Goal: Transaction & Acquisition: Purchase product/service

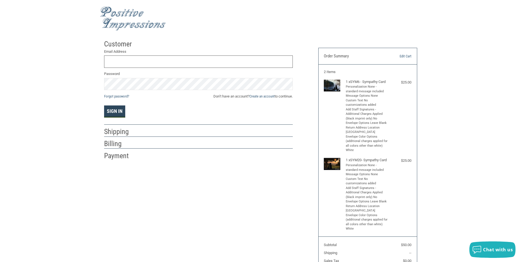
type input "[EMAIL_ADDRESS][DOMAIN_NAME]"
click at [117, 109] on button "Sign In" at bounding box center [114, 112] width 21 height 12
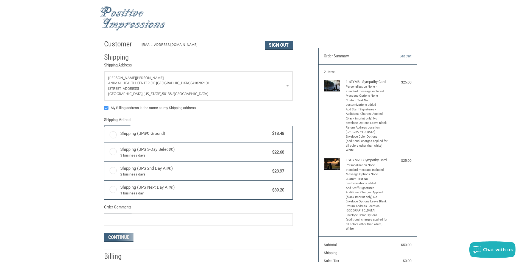
radio input "true"
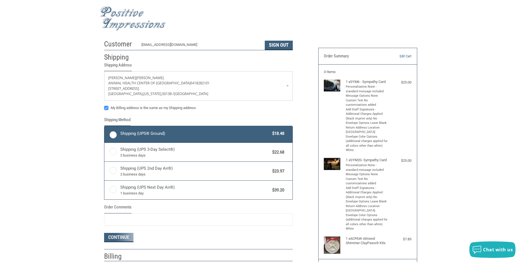
radio input "true"
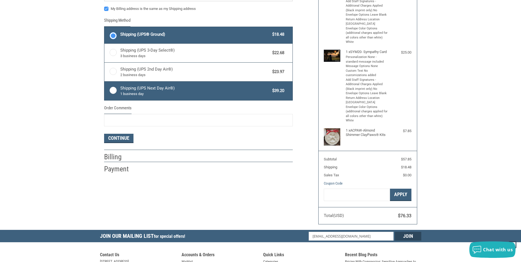
scroll to position [110, 0]
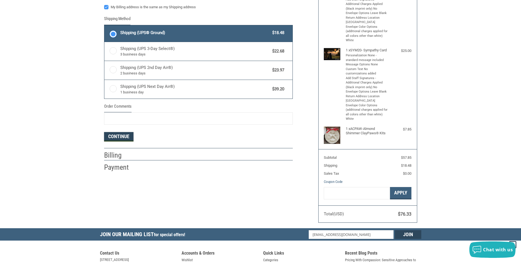
click at [126, 135] on button "Continue" at bounding box center [118, 136] width 29 height 9
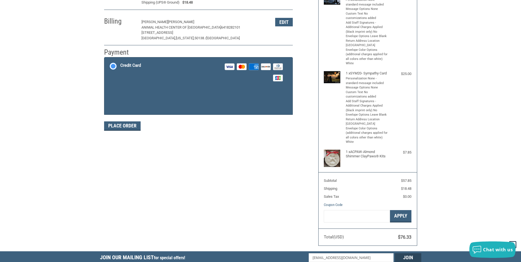
scroll to position [80, 0]
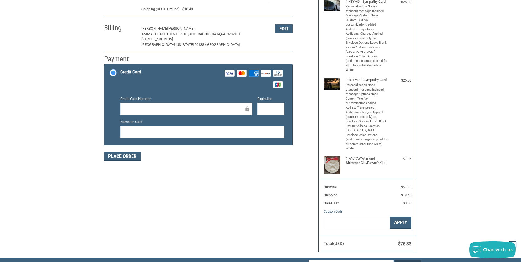
click at [209, 83] on div "Credit Card Visa Master Amex Discover Diners Club JCB" at bounding box center [202, 79] width 164 height 23
click at [105, 65] on input "Credit Card Visa Master Amex Discover Diners Club JCB" at bounding box center [104, 65] width 0 height 0
click at [265, 138] on div at bounding box center [202, 132] width 164 height 12
click at [122, 157] on button "Place Order" at bounding box center [122, 156] width 37 height 9
click at [115, 157] on button "Place Order" at bounding box center [122, 156] width 37 height 9
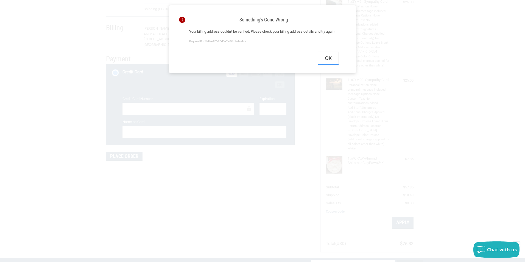
click at [331, 65] on button "Ok" at bounding box center [328, 58] width 20 height 12
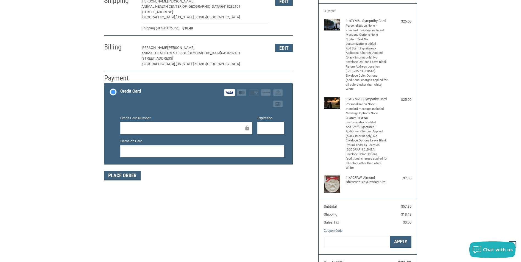
scroll to position [53, 0]
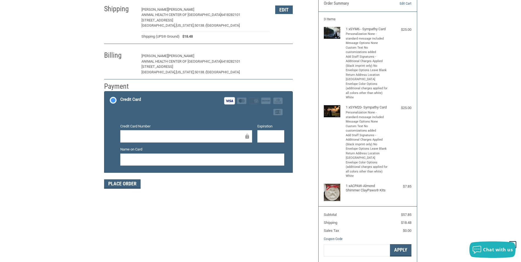
click at [279, 56] on button "Edit" at bounding box center [284, 56] width 18 height 9
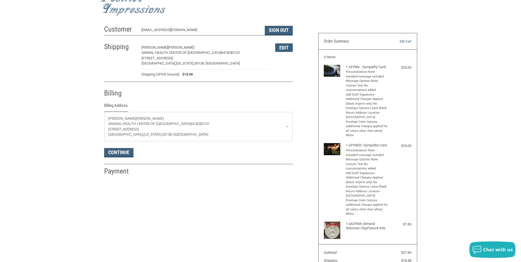
scroll to position [15, 0]
click at [135, 126] on span "Animal Health Center of [GEOGRAPHIC_DATA]" at bounding box center [143, 124] width 71 height 4
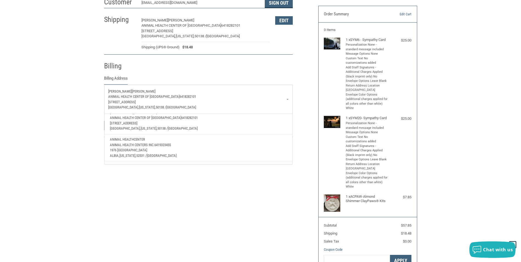
scroll to position [27, 0]
click at [157, 141] on p "1976 [GEOGRAPHIC_DATA]" at bounding box center [198, 140] width 177 height 5
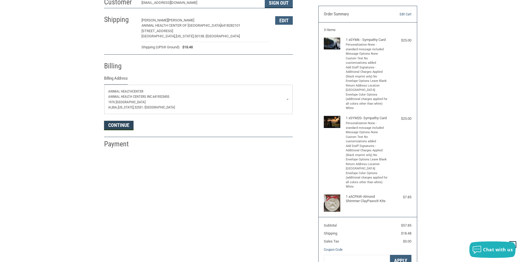
click at [131, 125] on button "Continue" at bounding box center [118, 125] width 29 height 9
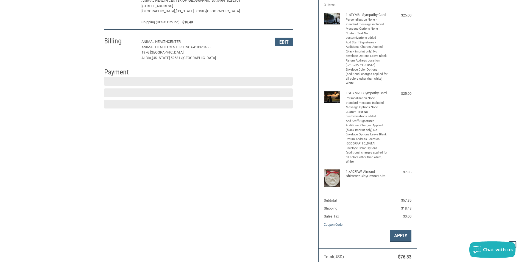
scroll to position [80, 0]
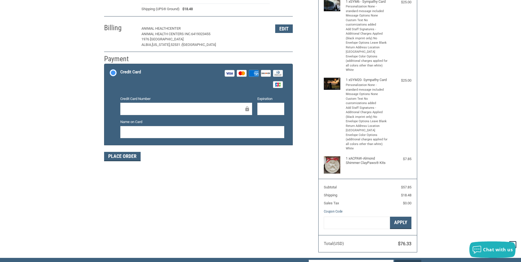
click at [140, 104] on div at bounding box center [186, 109] width 132 height 12
click at [101, 155] on div "Customer [EMAIL_ADDRESS][DOMAIN_NAME] Sign Out Shipping [PERSON_NAME] Animal He…" at bounding box center [207, 62] width 214 height 211
click at [122, 167] on div "Customer [EMAIL_ADDRESS][DOMAIN_NAME] Sign Out Shipping [PERSON_NAME] Animal He…" at bounding box center [207, 62] width 214 height 211
click at [126, 156] on button "Place Order" at bounding box center [122, 156] width 37 height 9
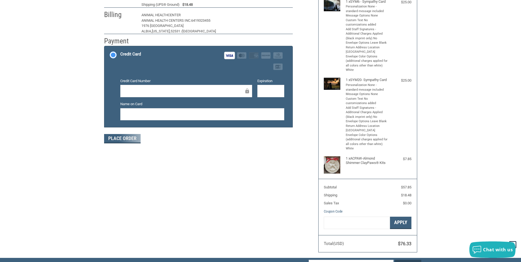
scroll to position [54, 0]
